Goal: Transaction & Acquisition: Download file/media

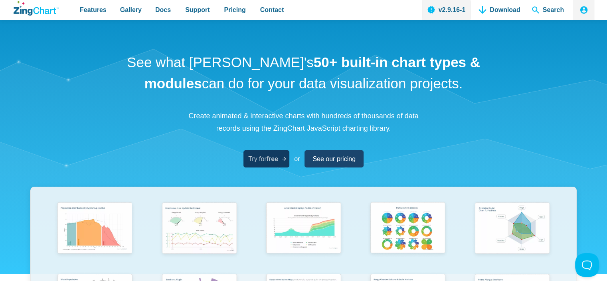
click at [264, 158] on span "Try for free" at bounding box center [263, 158] width 30 height 11
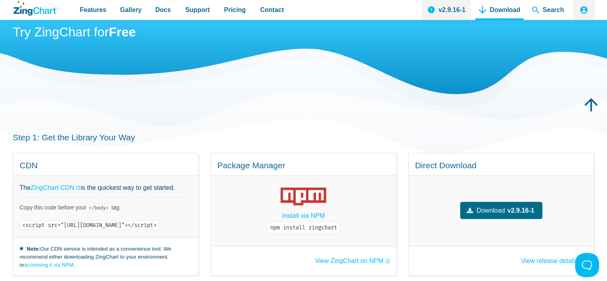
scroll to position [120, 0]
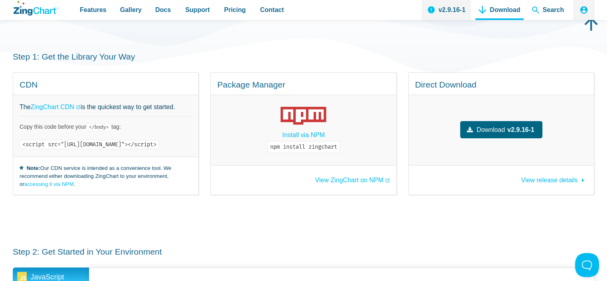
click at [524, 126] on strong "v2.9.16-1" at bounding box center [520, 129] width 27 height 11
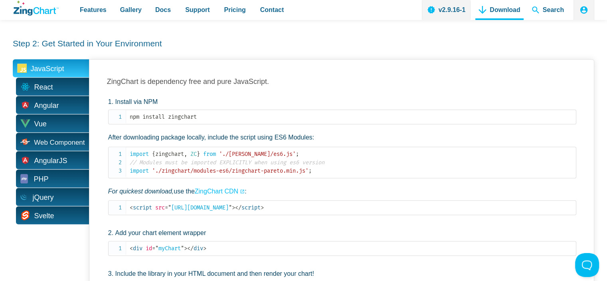
scroll to position [200, 0]
